Goal: Book appointment/travel/reservation

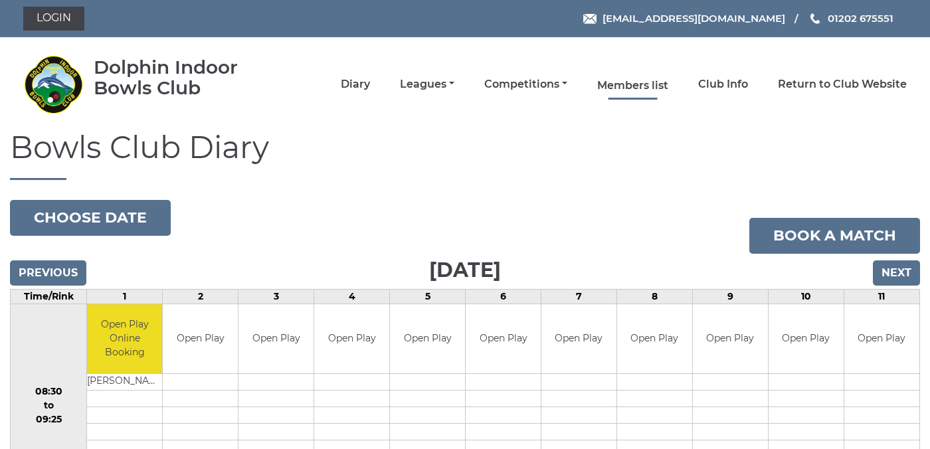
click at [658, 82] on link "Members list" at bounding box center [632, 85] width 71 height 15
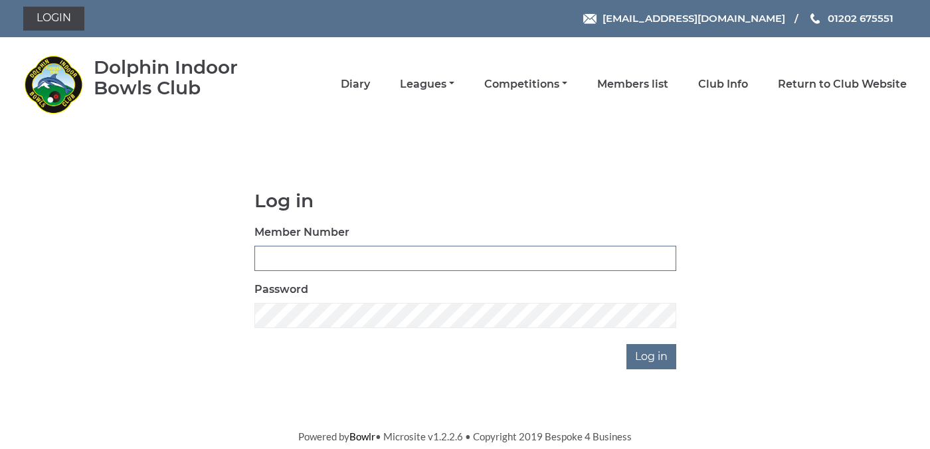
click at [408, 257] on input "Member Number" at bounding box center [465, 258] width 422 height 25
type input "3923"
click at [626, 344] on input "Log in" at bounding box center [651, 356] width 50 height 25
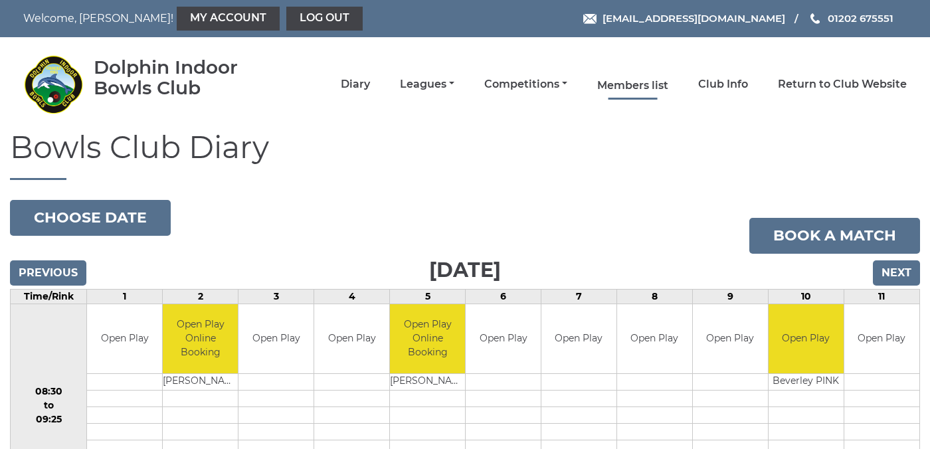
click at [650, 84] on link "Members list" at bounding box center [632, 85] width 71 height 15
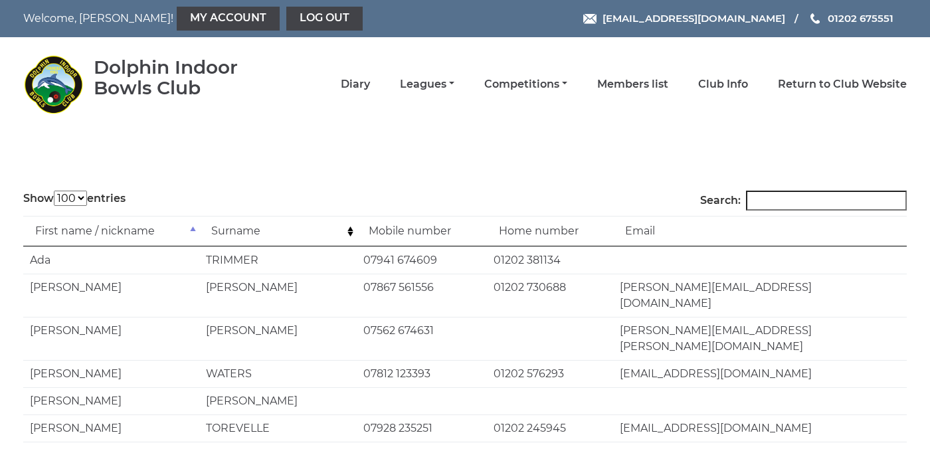
select select "100"
click at [794, 200] on input "Search:" at bounding box center [826, 201] width 161 height 20
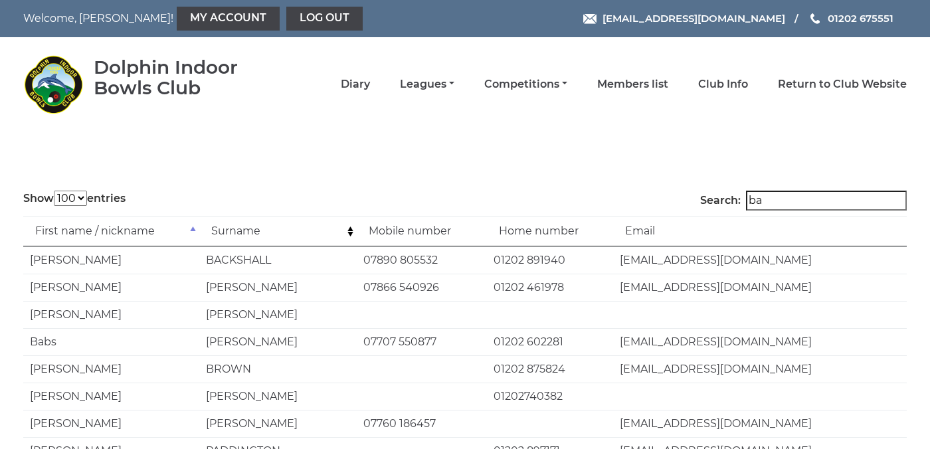
type input "b"
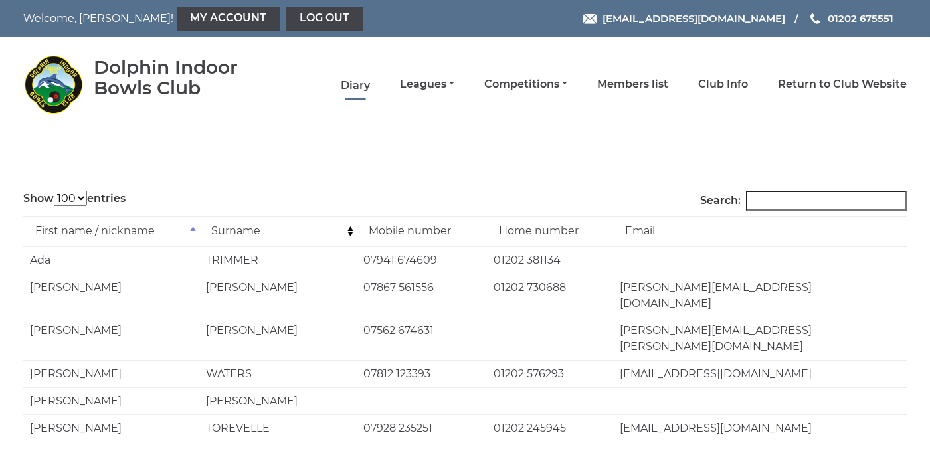
click at [370, 86] on link "Diary" at bounding box center [355, 85] width 29 height 15
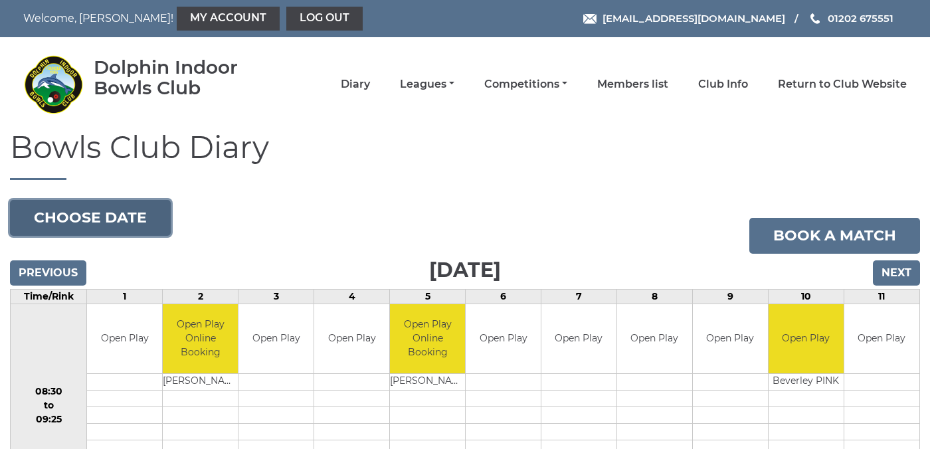
click at [98, 221] on button "Choose date" at bounding box center [90, 218] width 161 height 36
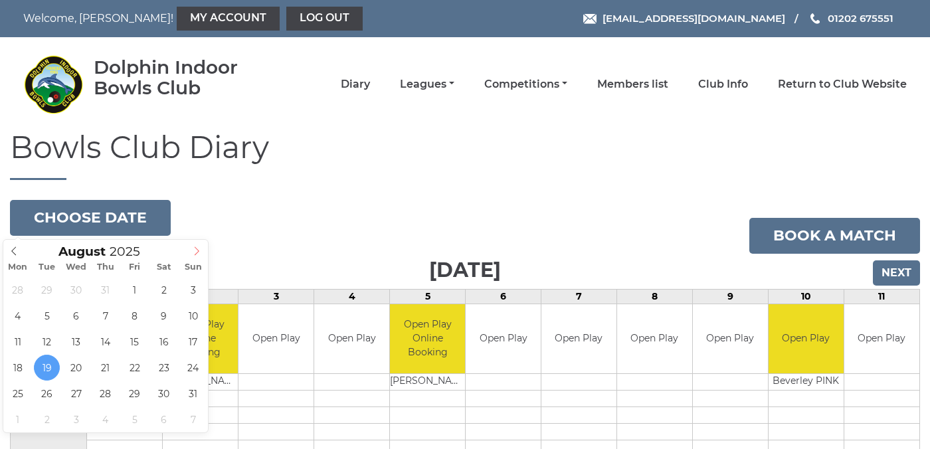
click at [195, 250] on icon at bounding box center [196, 250] width 9 height 9
type input "[DATE]"
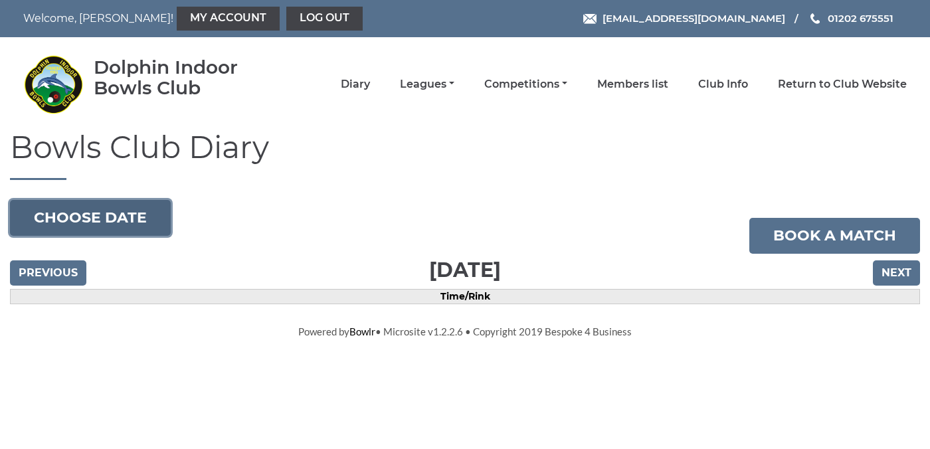
click at [120, 209] on button "Choose date" at bounding box center [90, 218] width 161 height 36
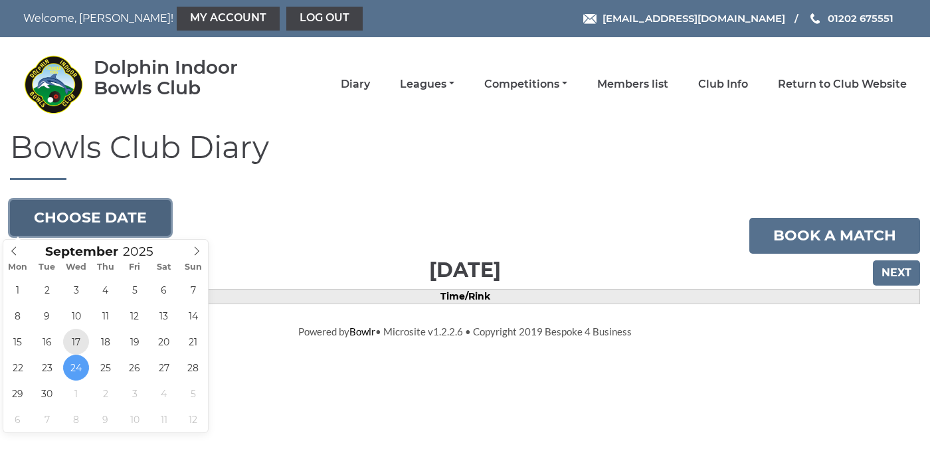
type input "[DATE]"
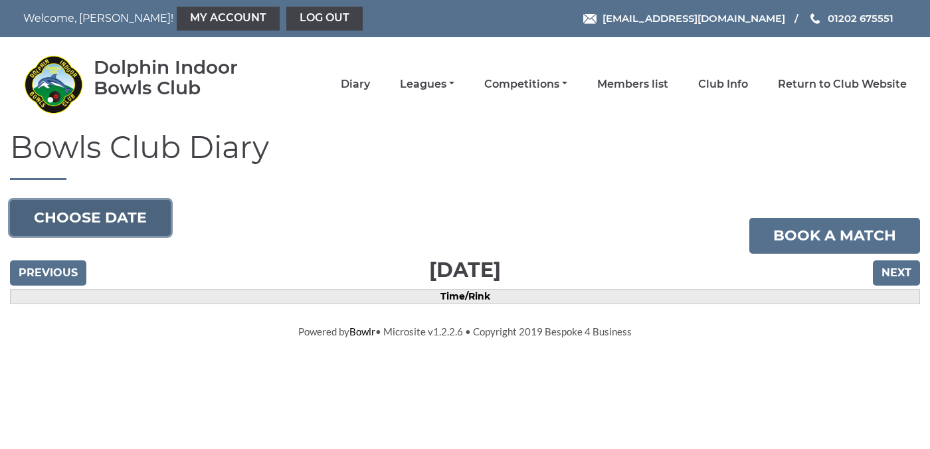
click at [102, 220] on button "Choose date" at bounding box center [90, 218] width 161 height 36
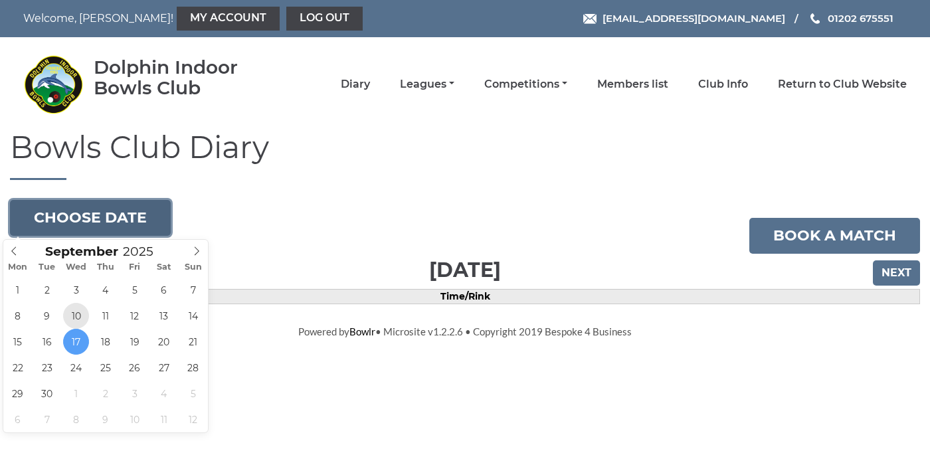
type input "[DATE]"
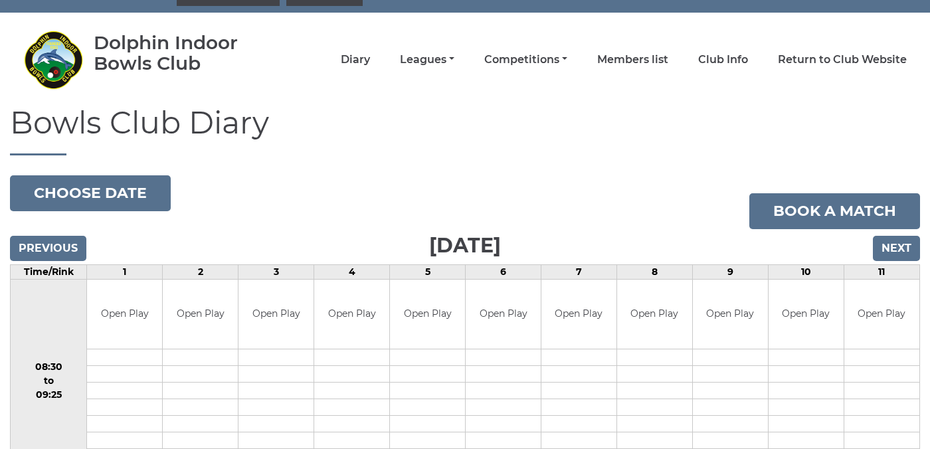
scroll to position [19, 0]
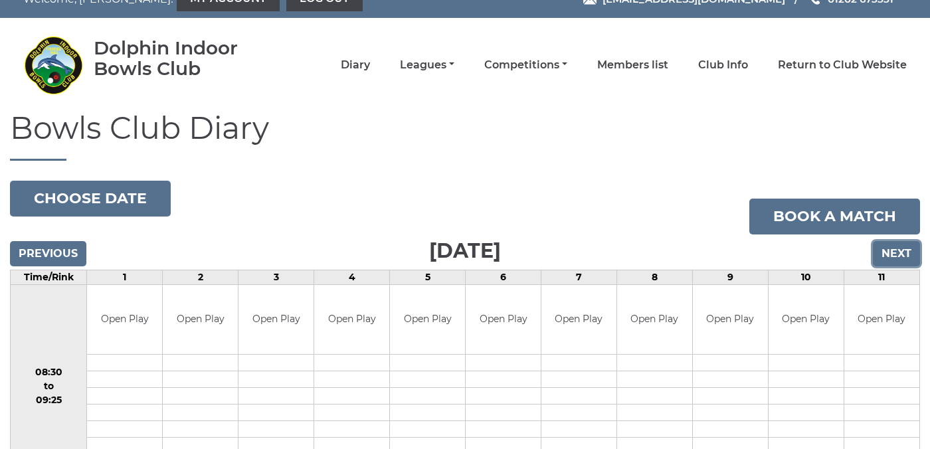
click at [893, 250] on input "Next" at bounding box center [896, 253] width 47 height 25
